Goal: Task Accomplishment & Management: Use online tool/utility

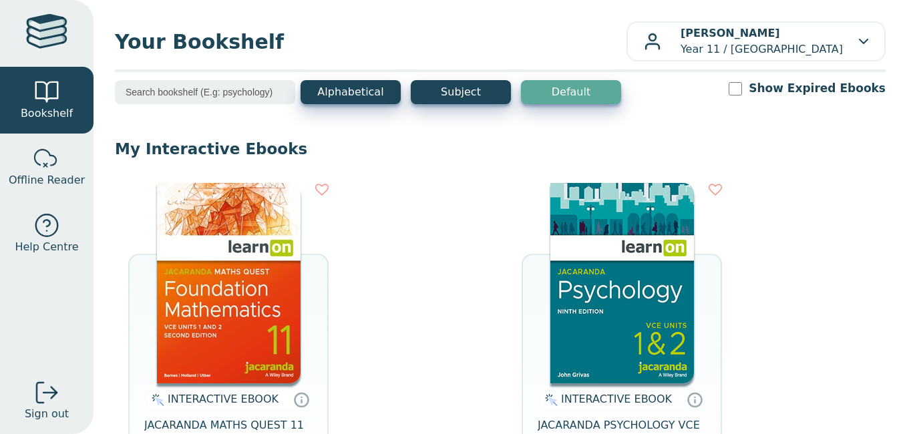
click at [238, 282] on img at bounding box center [229, 283] width 144 height 200
click at [273, 319] on img at bounding box center [229, 283] width 144 height 200
